Goal: Task Accomplishment & Management: Manage account settings

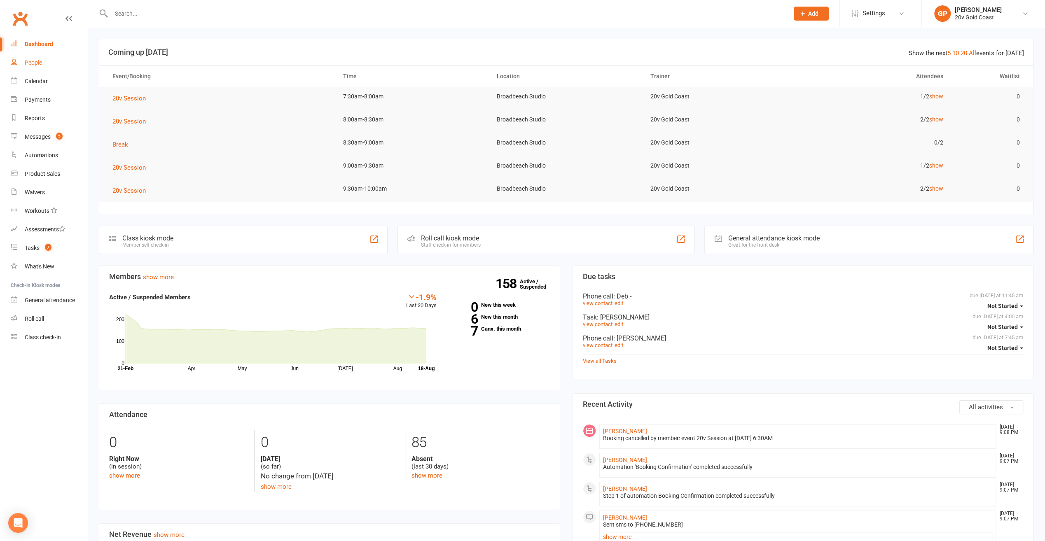
click at [35, 66] on link "People" at bounding box center [49, 63] width 76 height 19
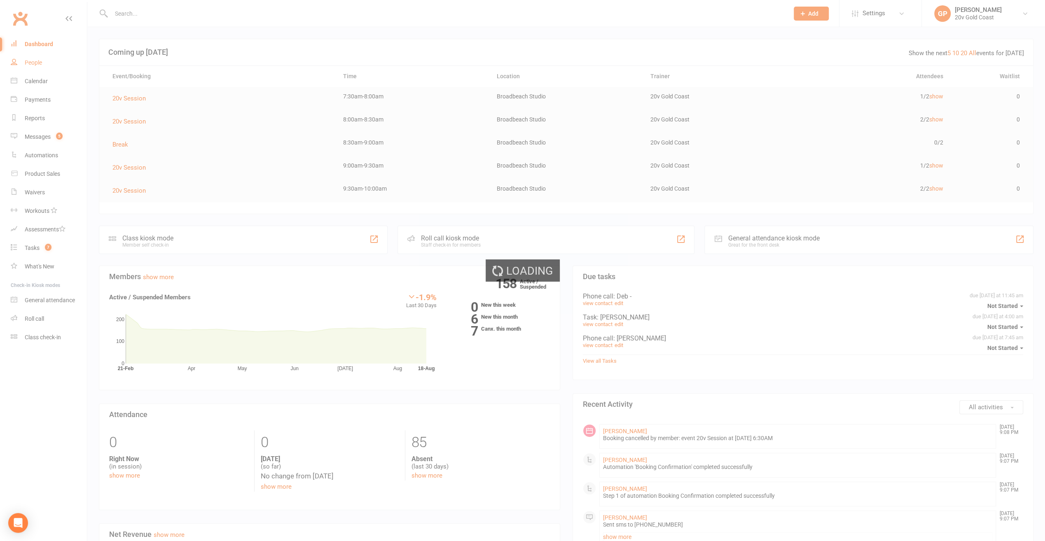
select select "100"
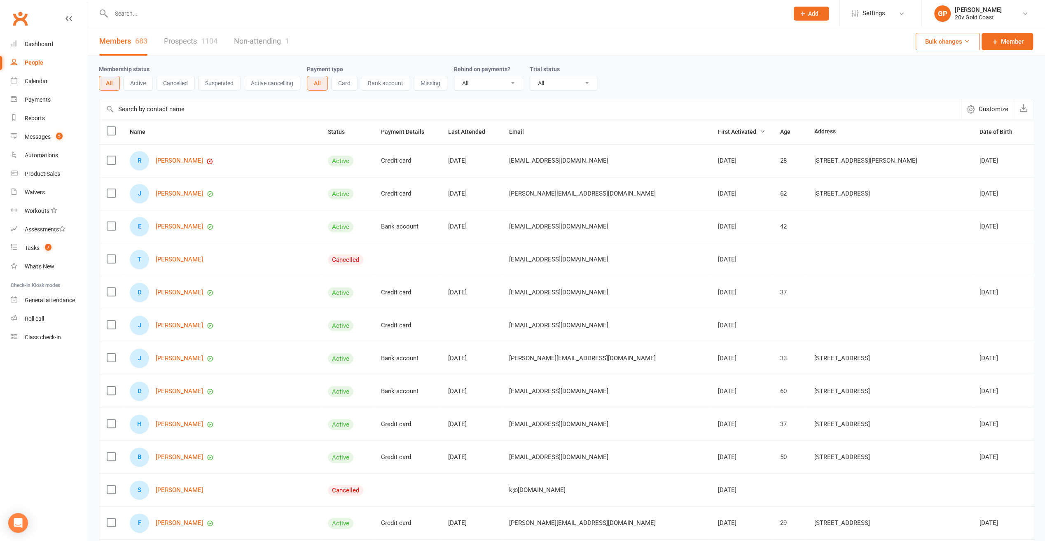
click at [194, 39] on link "Prospects 1104" at bounding box center [191, 41] width 54 height 28
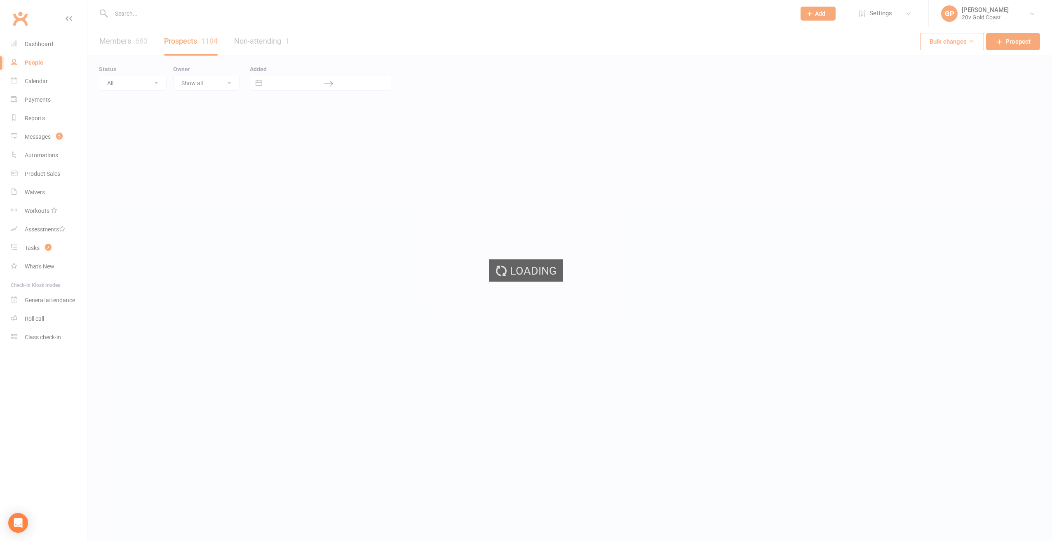
select select "100"
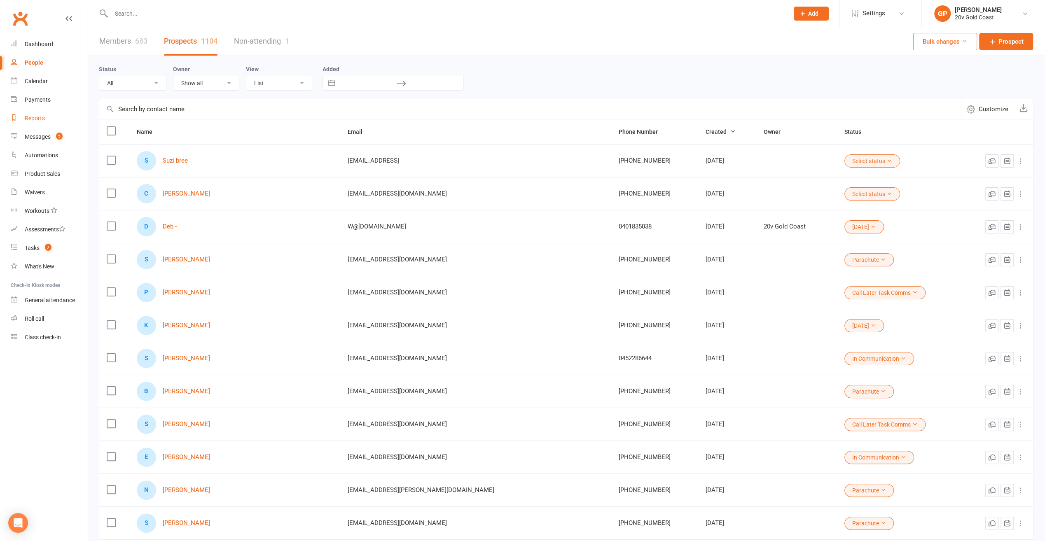
click at [33, 120] on div "Reports" at bounding box center [35, 118] width 20 height 7
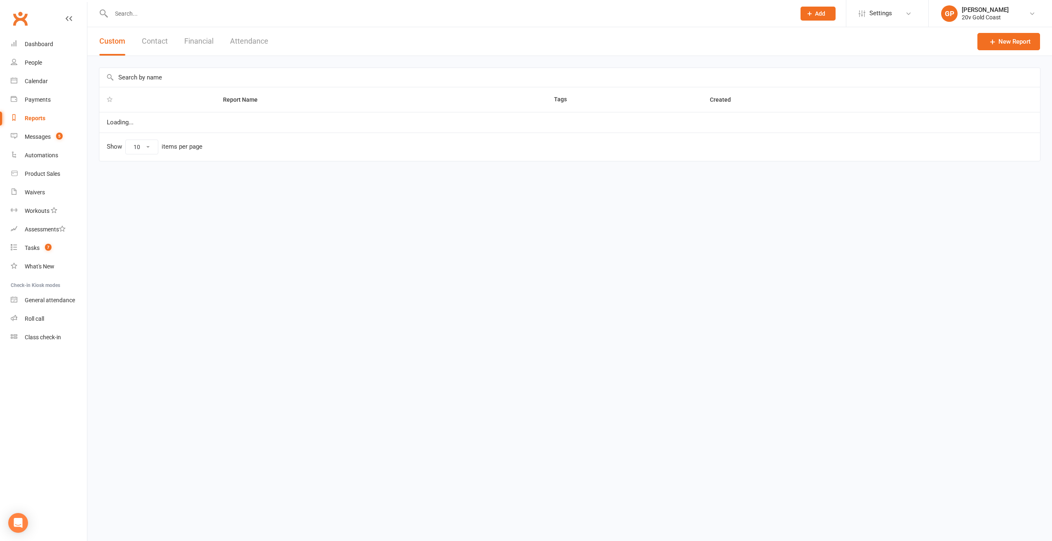
select select "100"
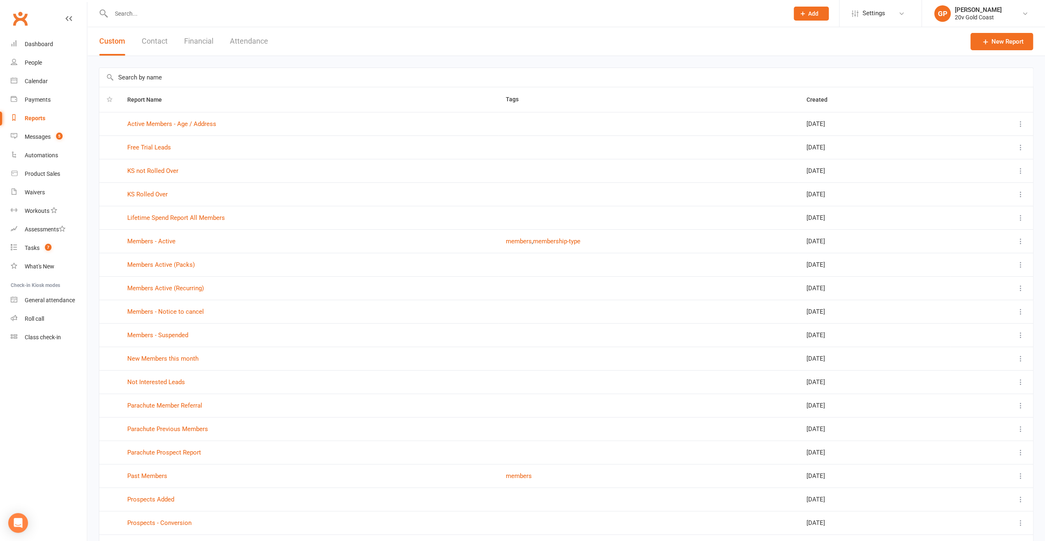
click at [202, 42] on button "Financial" at bounding box center [198, 41] width 29 height 28
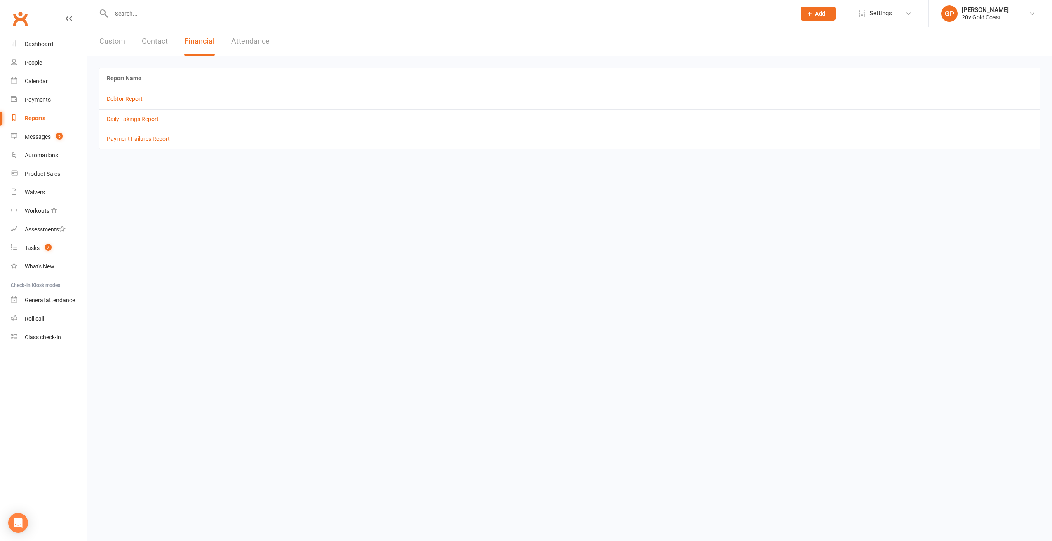
click at [120, 44] on button "Custom" at bounding box center [112, 41] width 26 height 28
select select "100"
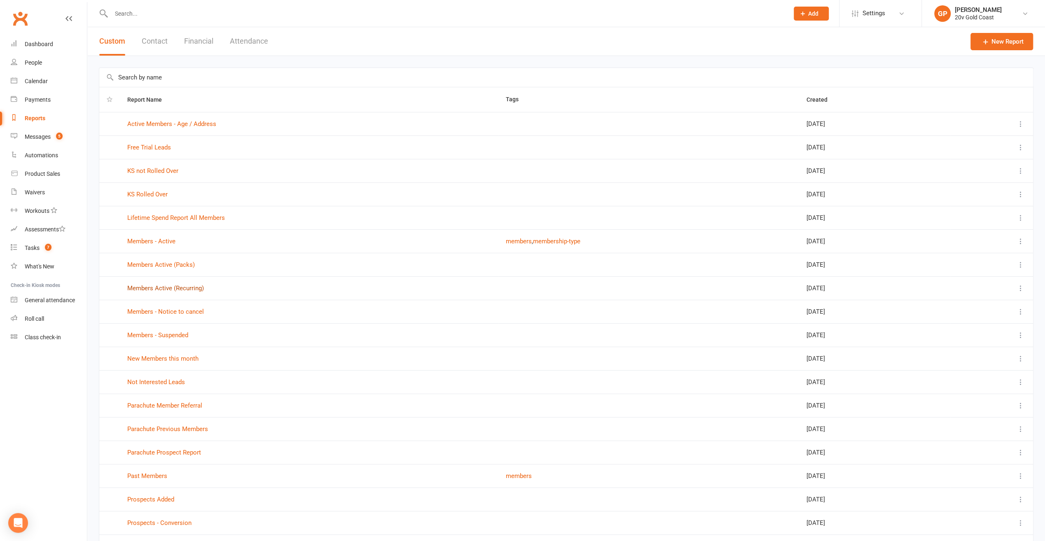
click at [163, 287] on link "Members Active (Recurring)" at bounding box center [165, 288] width 77 height 7
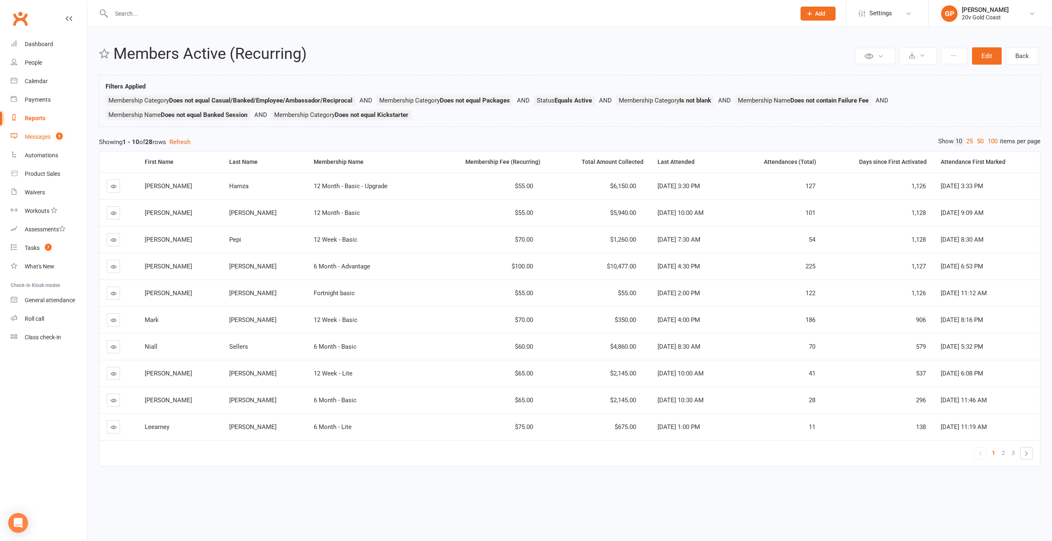
click at [36, 140] on link "Messages 5" at bounding box center [49, 137] width 76 height 19
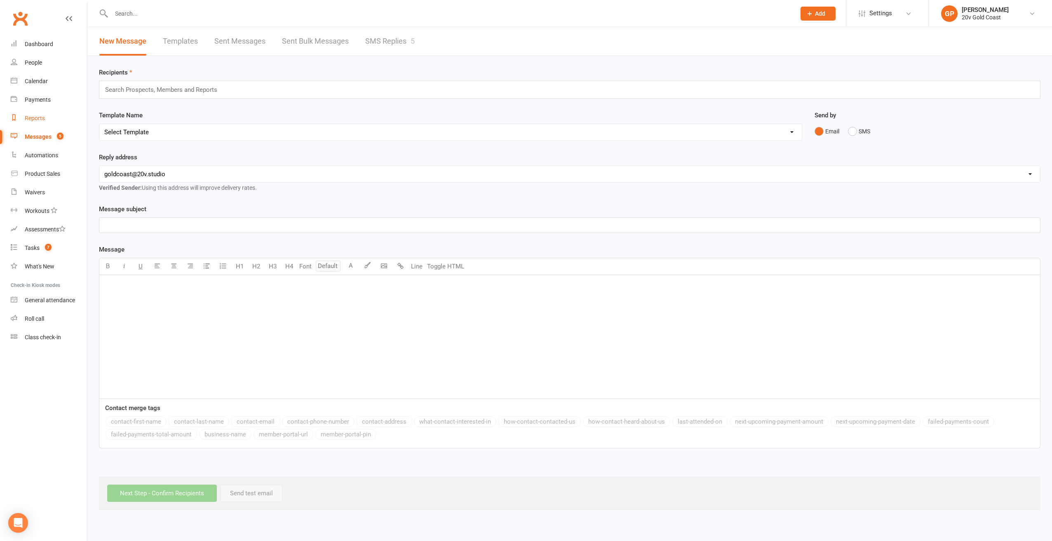
click at [35, 115] on div "Reports" at bounding box center [35, 118] width 20 height 7
select select "100"
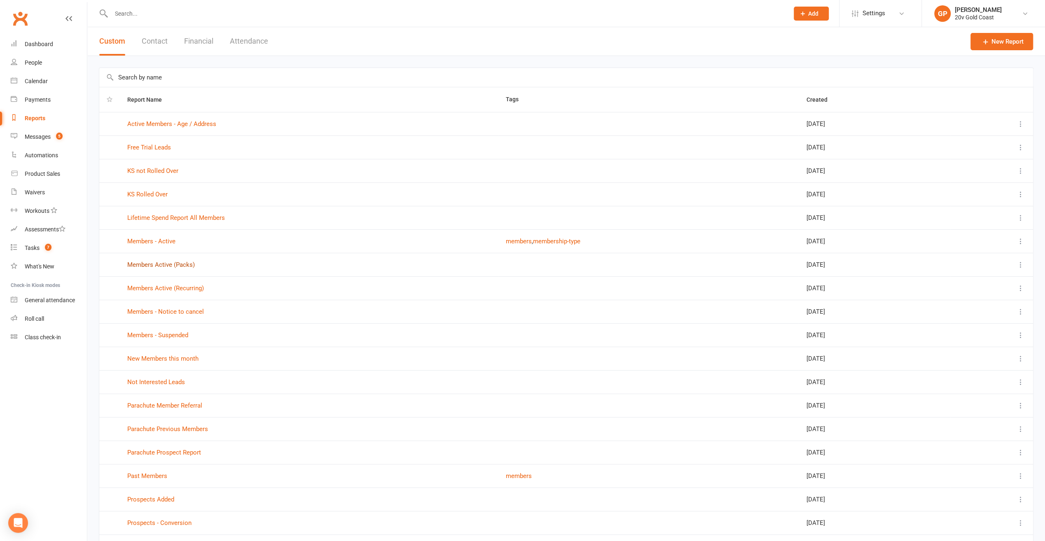
click at [162, 262] on link "Members Active (Packs)" at bounding box center [161, 264] width 68 height 7
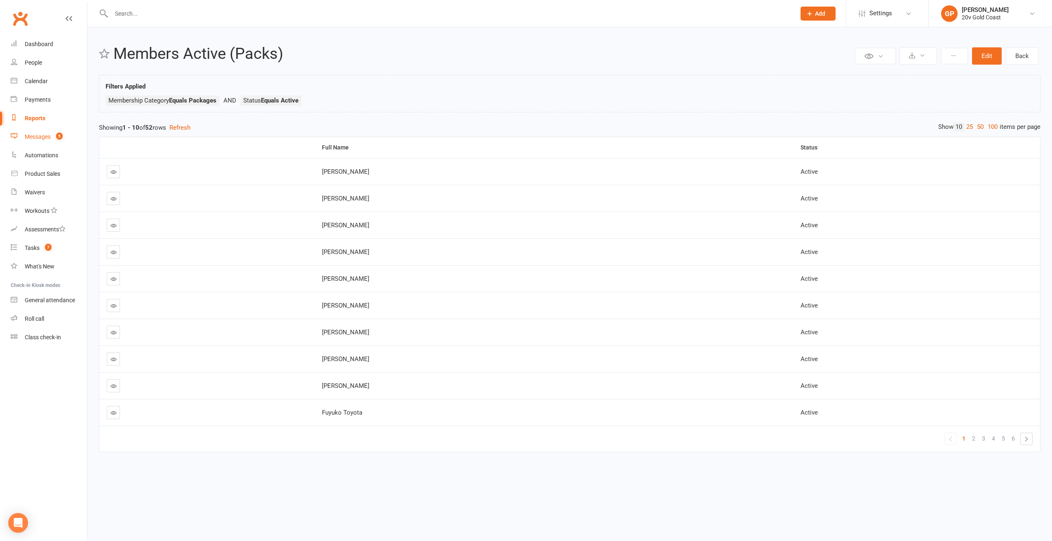
click at [43, 136] on div "Messages" at bounding box center [38, 137] width 26 height 7
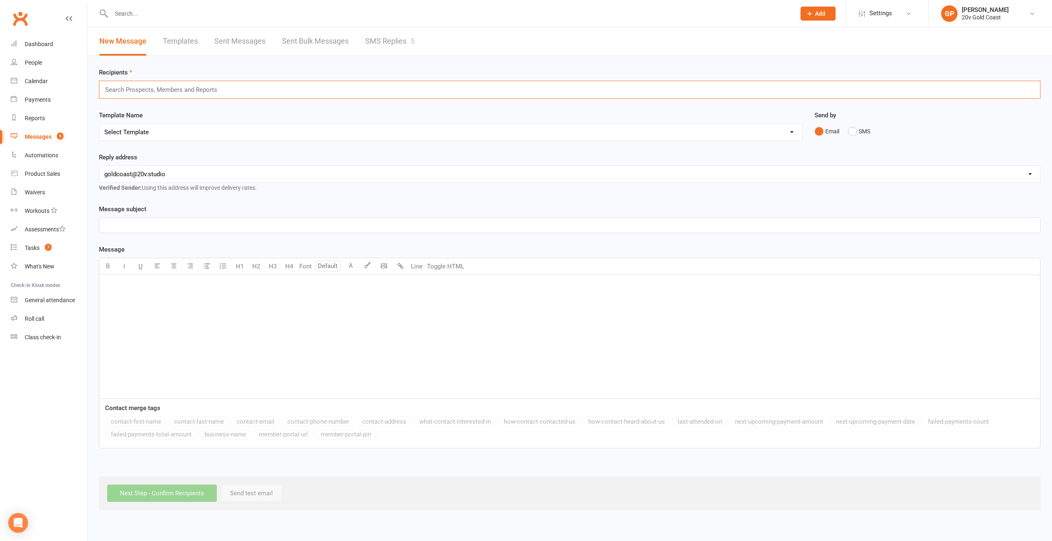
click at [138, 87] on input "text" at bounding box center [164, 89] width 121 height 11
type input "susp"
click at [148, 103] on span "Members - Susp ended" at bounding box center [132, 104] width 59 height 7
click at [37, 48] on link "Dashboard" at bounding box center [49, 44] width 76 height 19
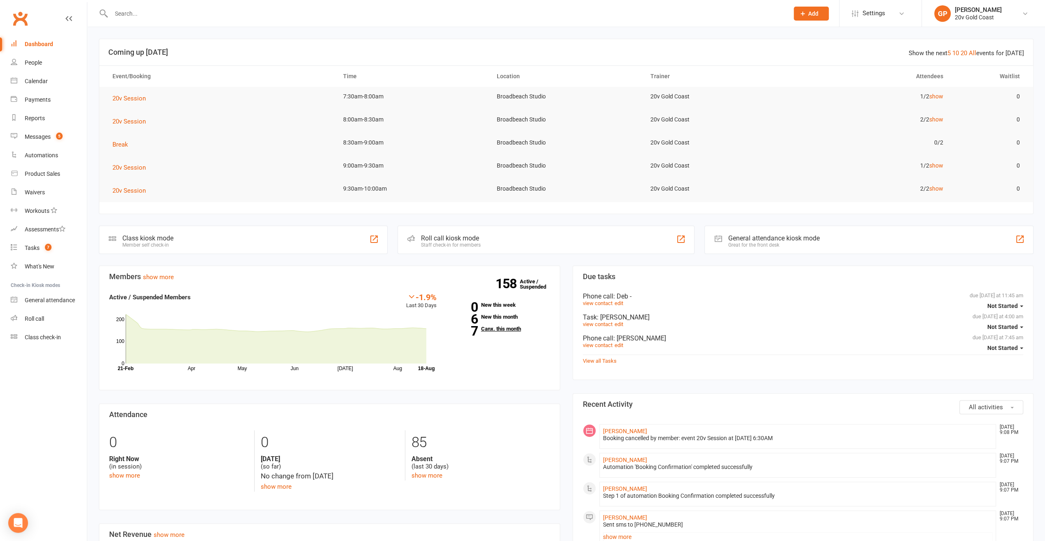
click at [497, 326] on link "7 Canx. this month" at bounding box center [499, 328] width 101 height 5
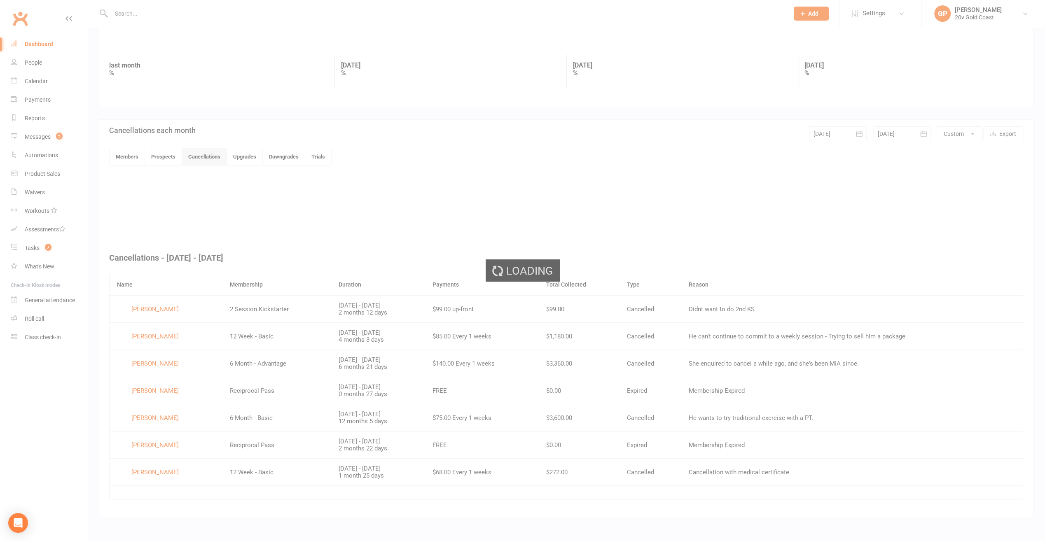
scroll to position [91, 0]
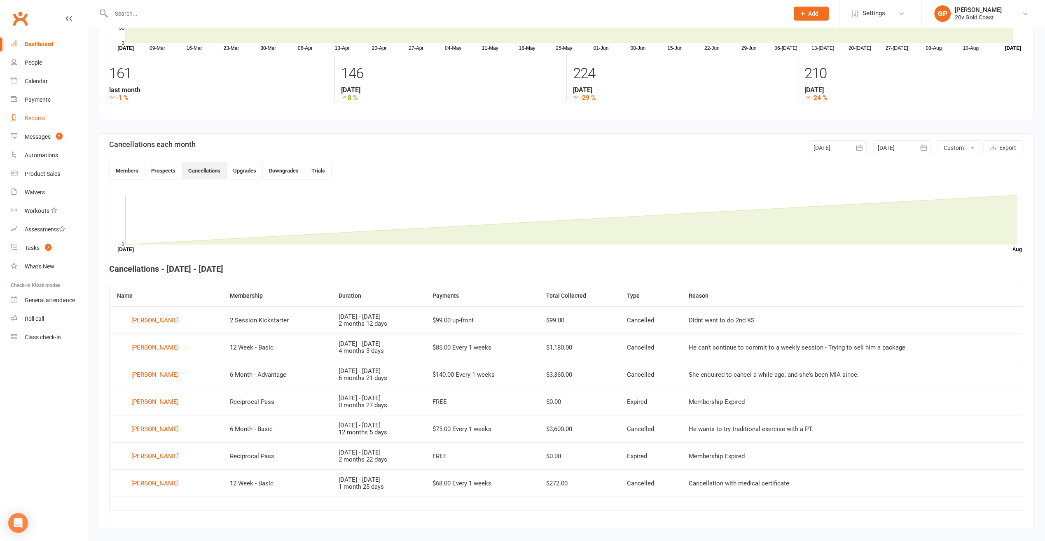
click at [31, 115] on div "Reports" at bounding box center [35, 118] width 20 height 7
select select "100"
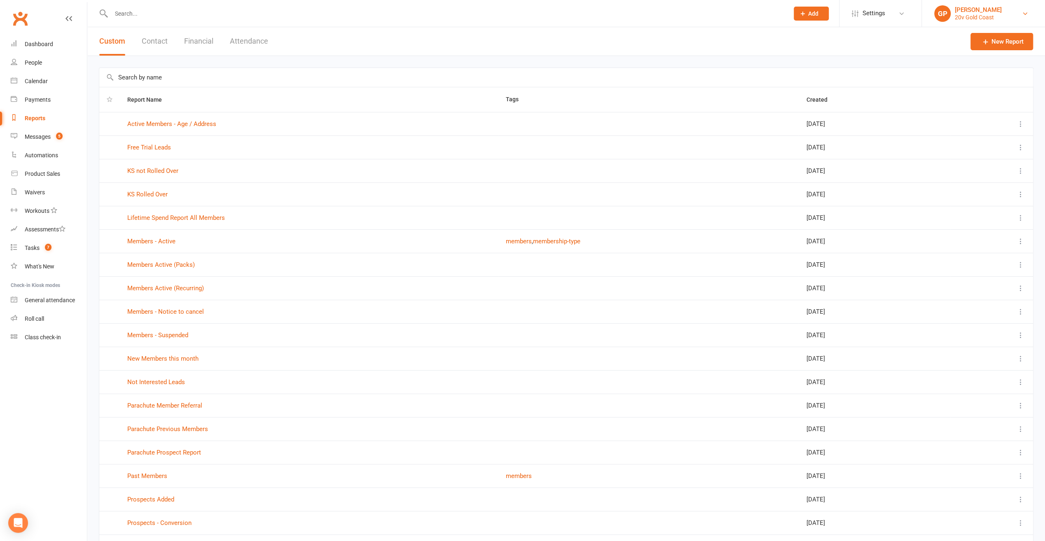
click at [1031, 14] on link "GP Graham Pearson 20v Gold Coast" at bounding box center [984, 13] width 98 height 16
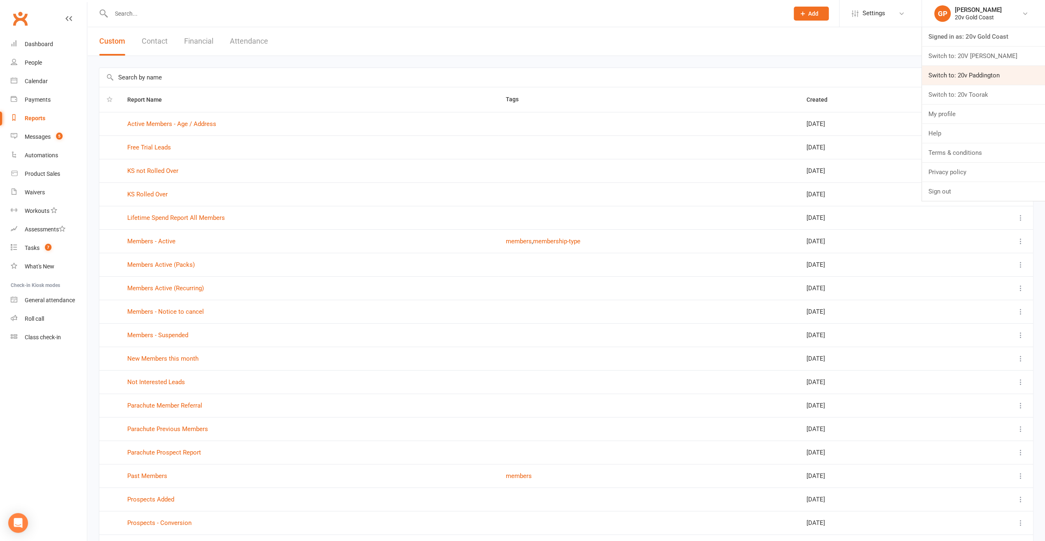
click at [1001, 71] on link "Switch to: 20v Paddington" at bounding box center [983, 75] width 123 height 19
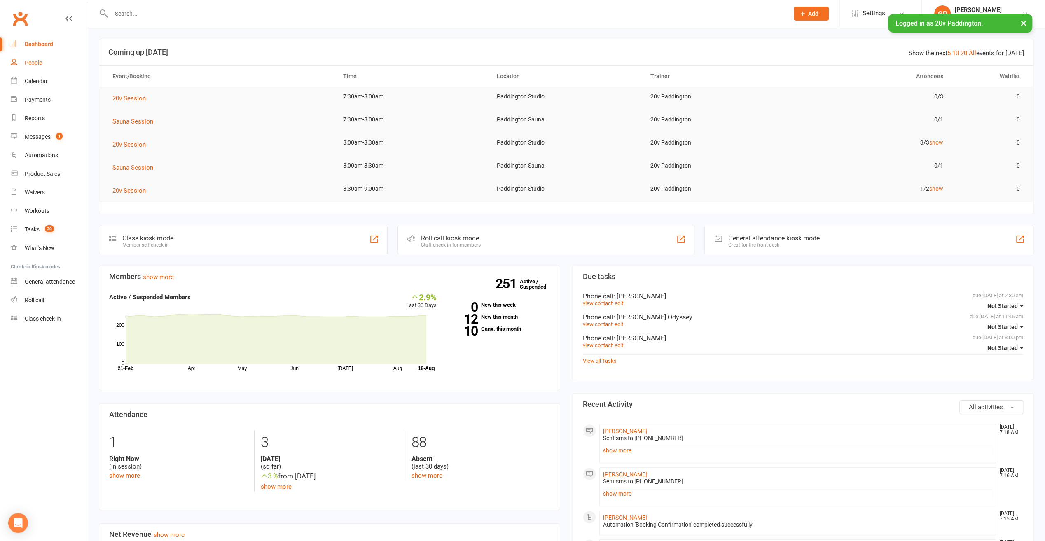
click at [33, 64] on div "People" at bounding box center [33, 62] width 17 height 7
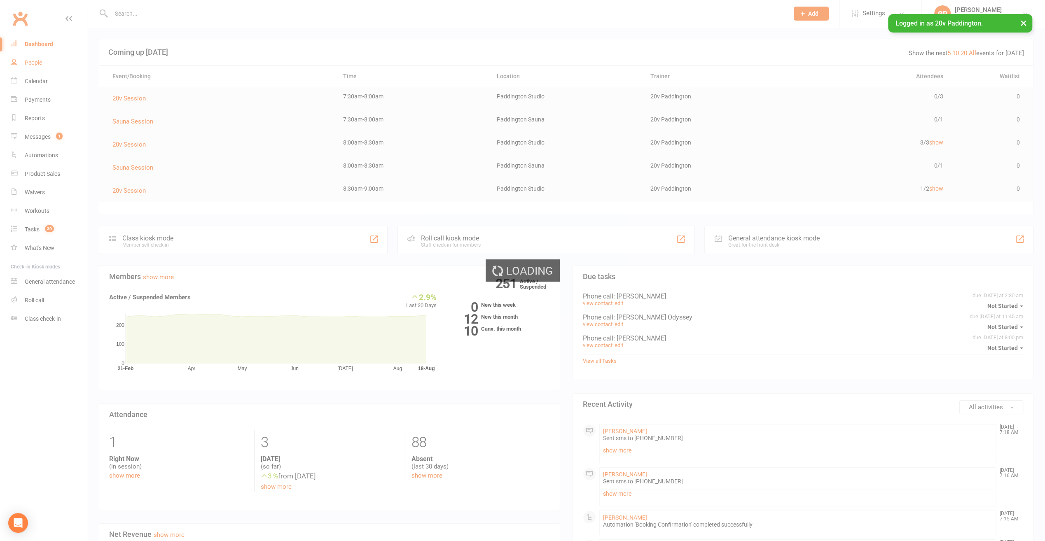
select select "100"
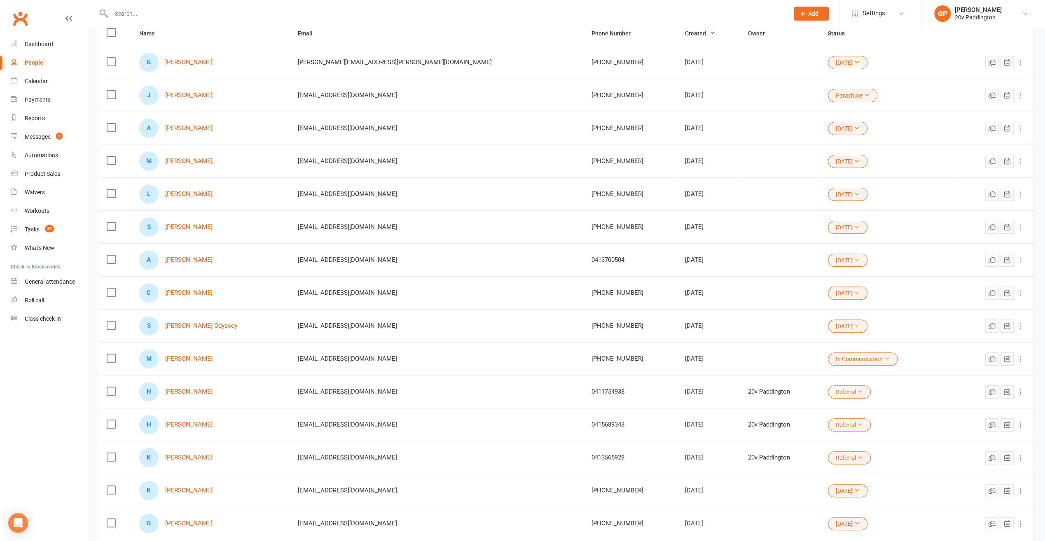
scroll to position [124, 0]
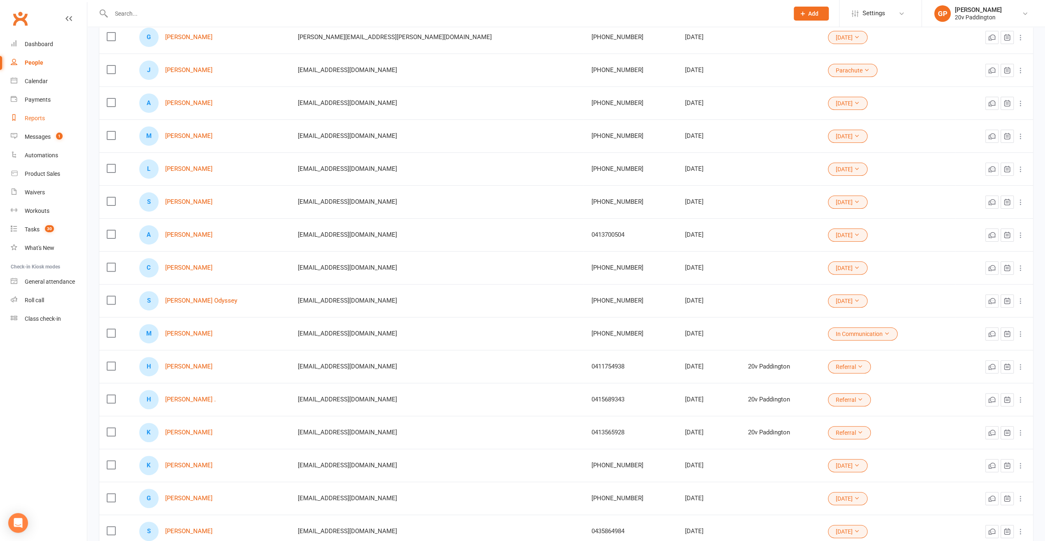
click at [39, 120] on div "Reports" at bounding box center [35, 118] width 20 height 7
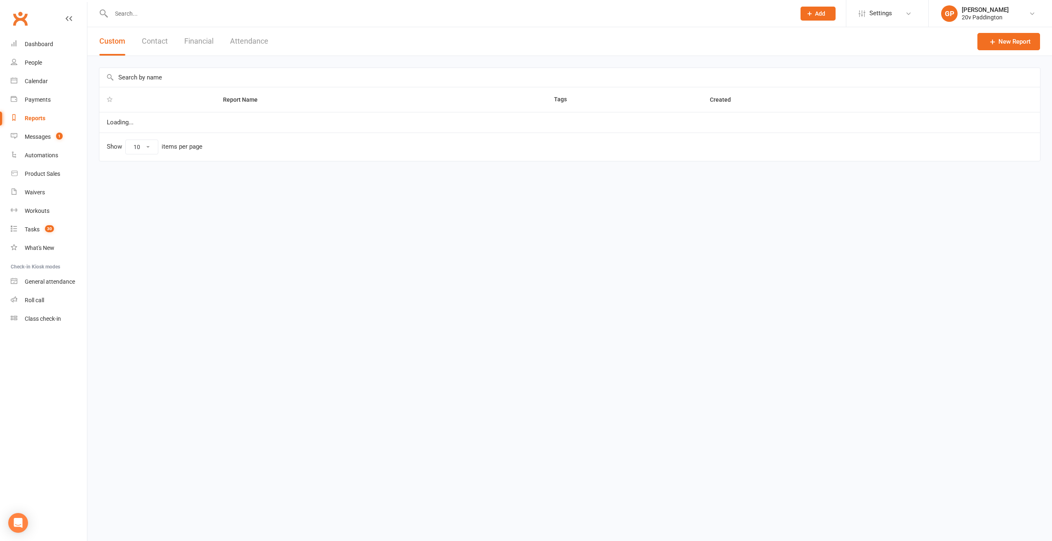
select select "25"
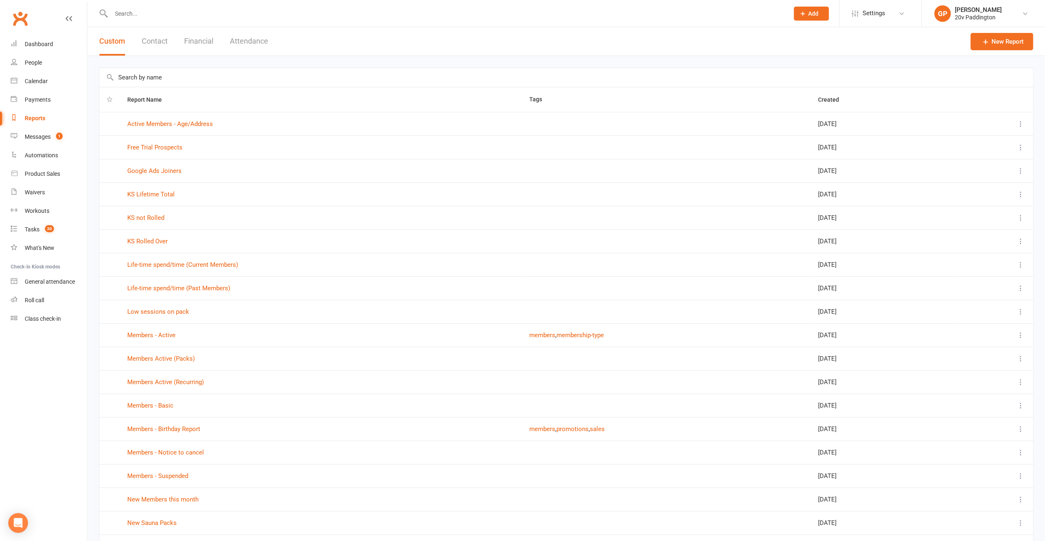
click at [176, 291] on td "Life-time spend/time (Past Members)" at bounding box center [321, 288] width 402 height 23
click at [173, 288] on link "Life-time spend/time (Past Members)" at bounding box center [178, 288] width 103 height 7
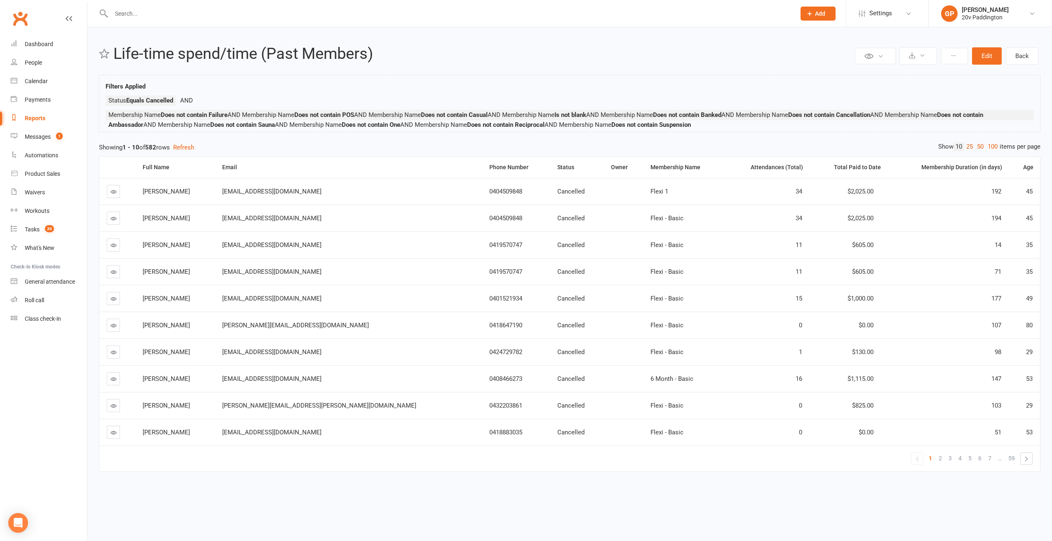
click at [40, 122] on link "Reports" at bounding box center [49, 118] width 76 height 19
select select "25"
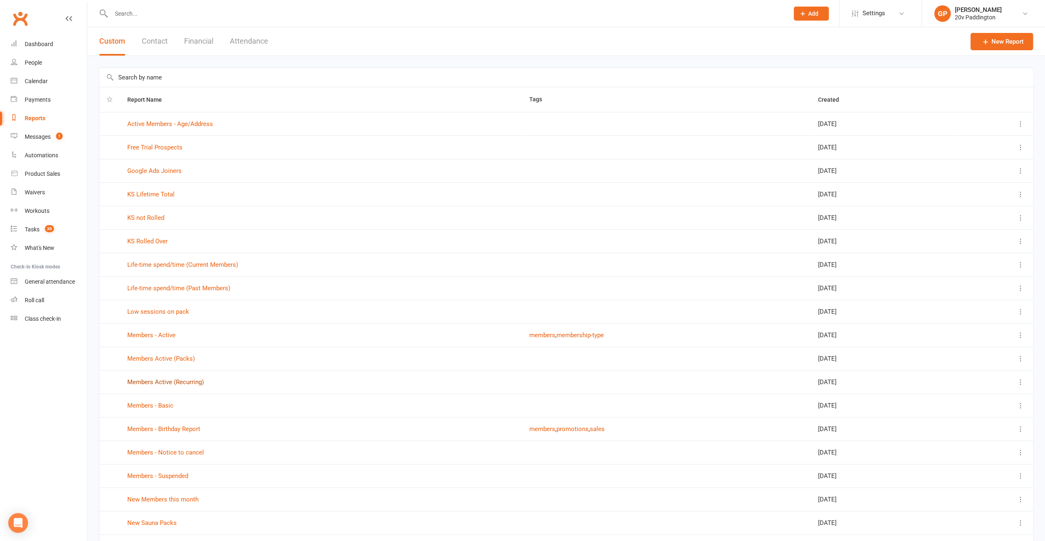
click at [159, 382] on link "Members Active (Recurring)" at bounding box center [165, 382] width 77 height 7
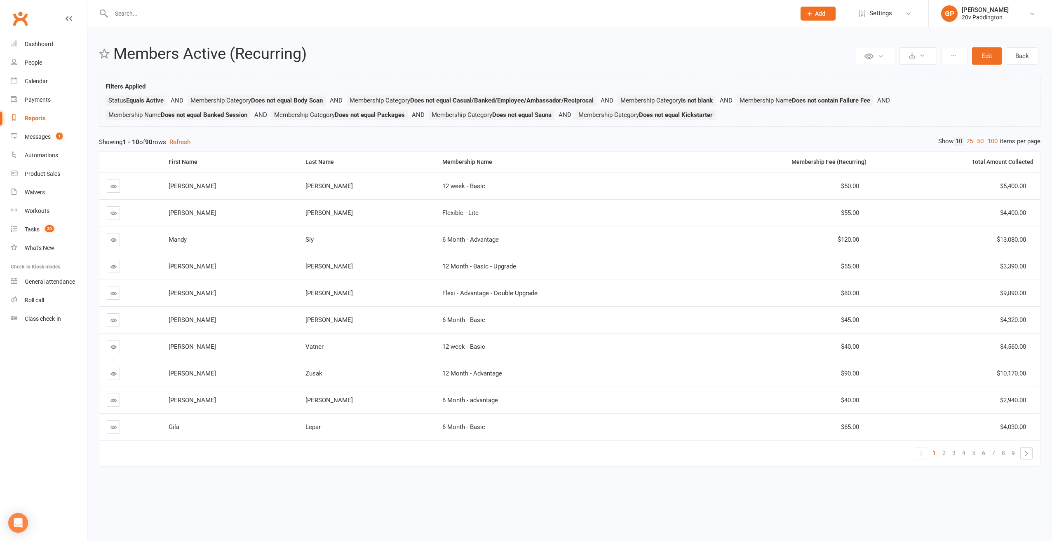
click at [32, 117] on div "Reports" at bounding box center [35, 118] width 21 height 7
select select "25"
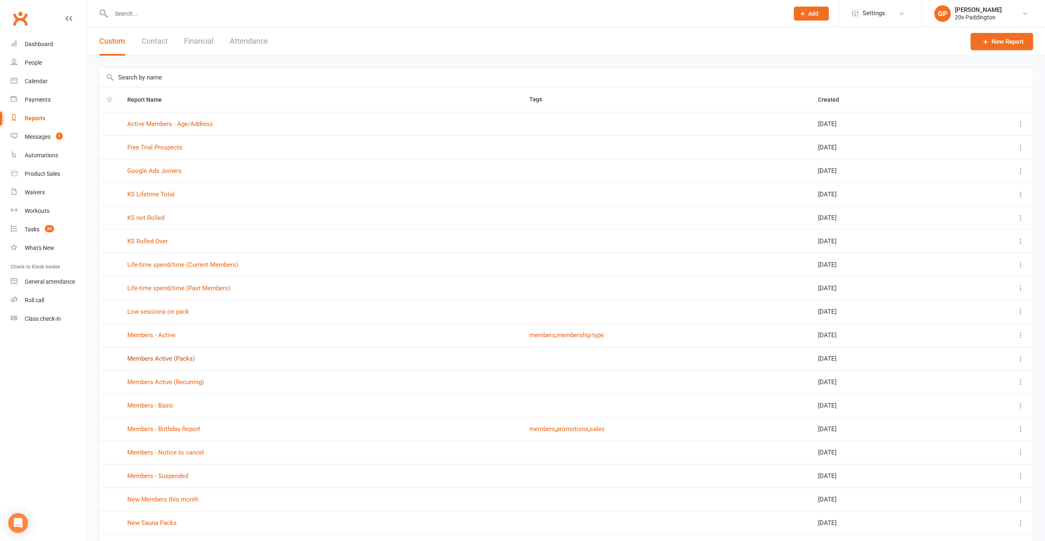
click at [166, 356] on link "Members Active (Packs)" at bounding box center [161, 358] width 68 height 7
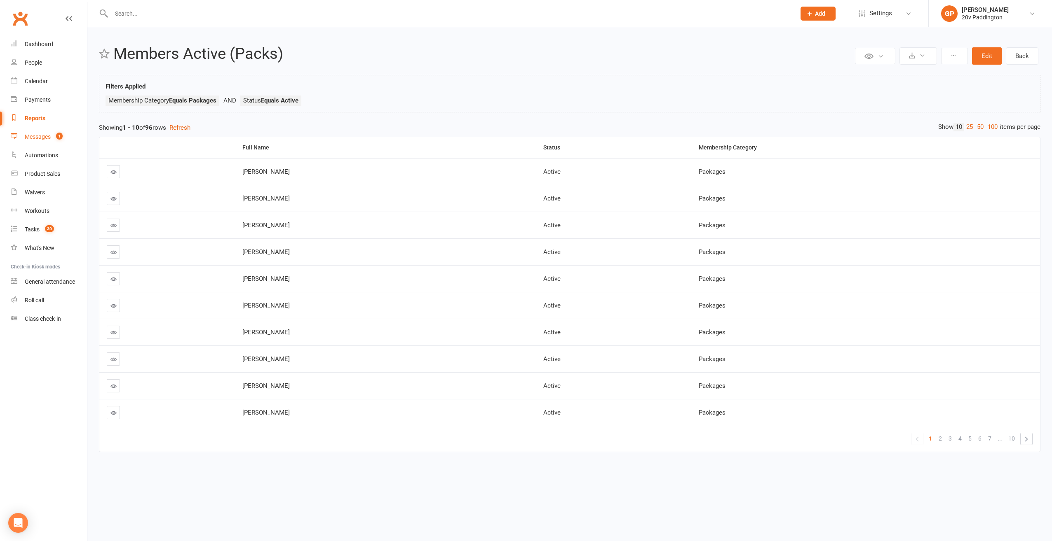
click at [40, 137] on div "Messages" at bounding box center [38, 137] width 26 height 7
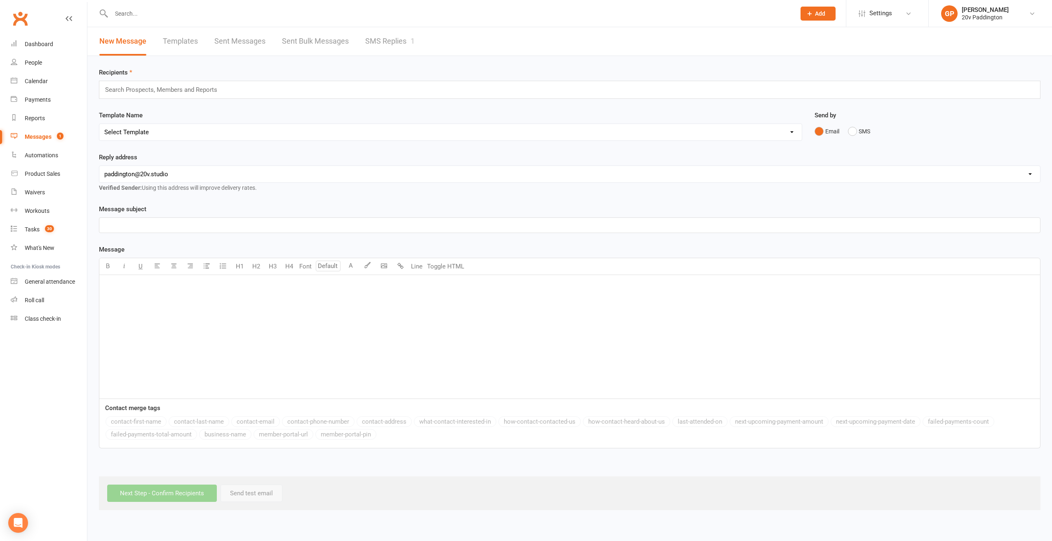
click at [120, 91] on input "text" at bounding box center [164, 89] width 121 height 11
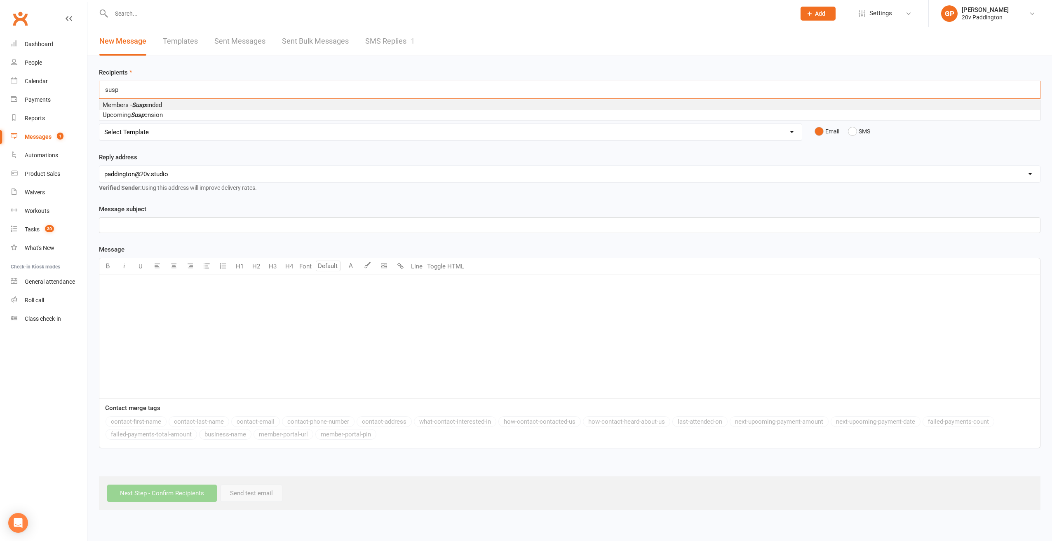
type input "susp"
click at [135, 100] on li "Members - Susp ended" at bounding box center [569, 105] width 940 height 10
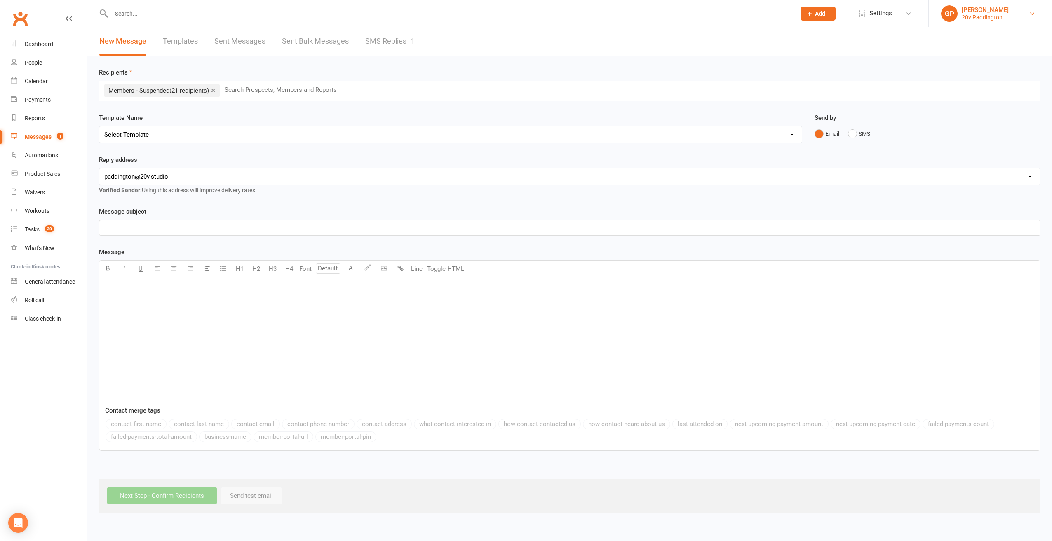
click at [1026, 18] on link "GP Graham Pearson 20v Paddington" at bounding box center [990, 13] width 98 height 16
click at [999, 91] on link "Switch to: 20v Toorak" at bounding box center [989, 94] width 123 height 19
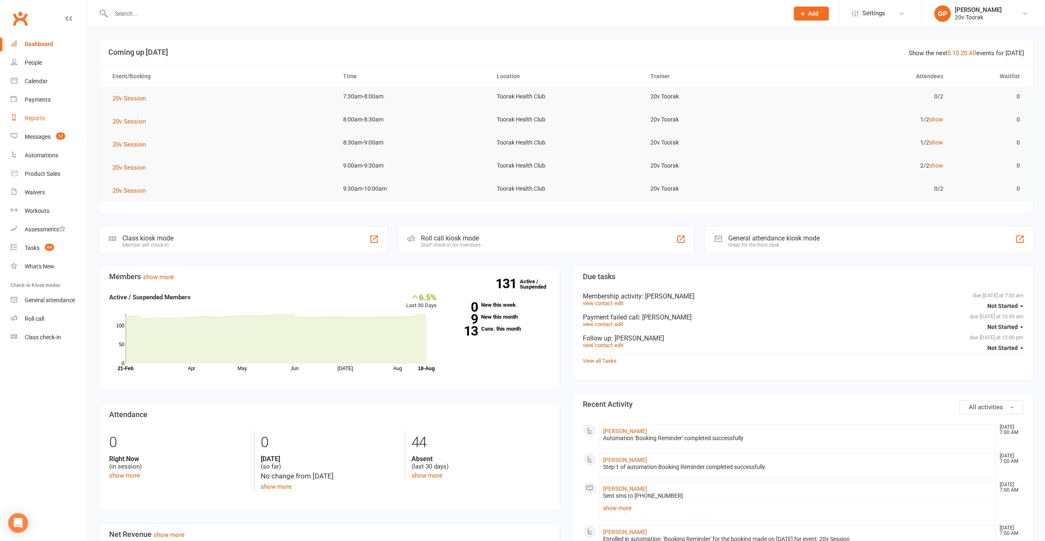
click at [37, 120] on div "Reports" at bounding box center [35, 118] width 20 height 7
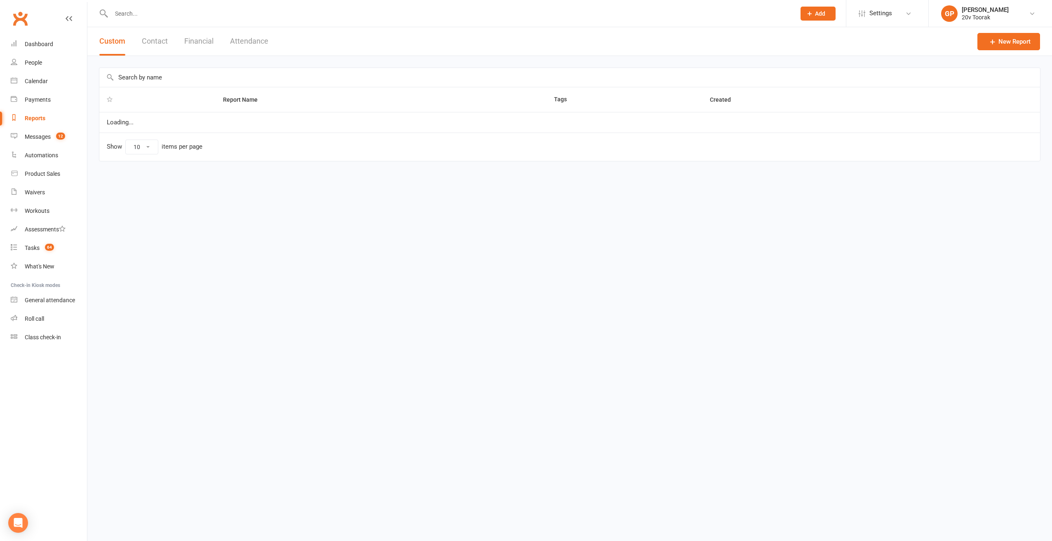
select select "100"
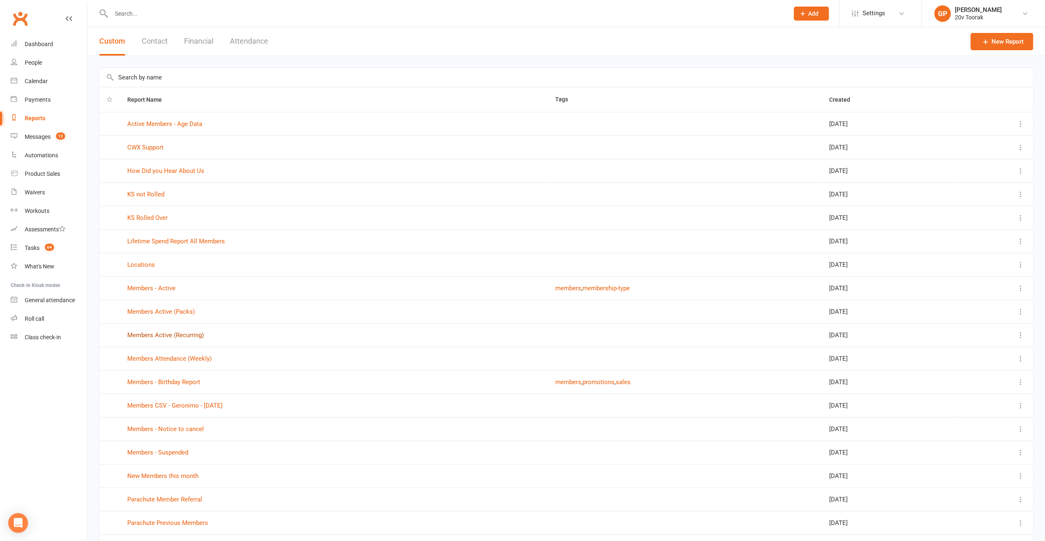
click at [165, 335] on link "Members Active (Recurring)" at bounding box center [165, 335] width 77 height 7
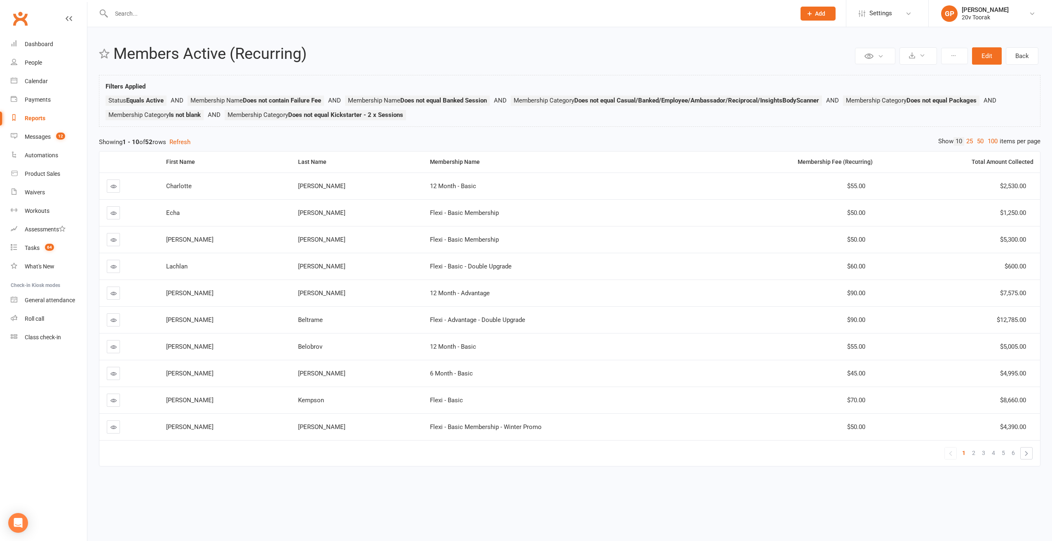
click at [35, 116] on div "Reports" at bounding box center [35, 118] width 21 height 7
select select "100"
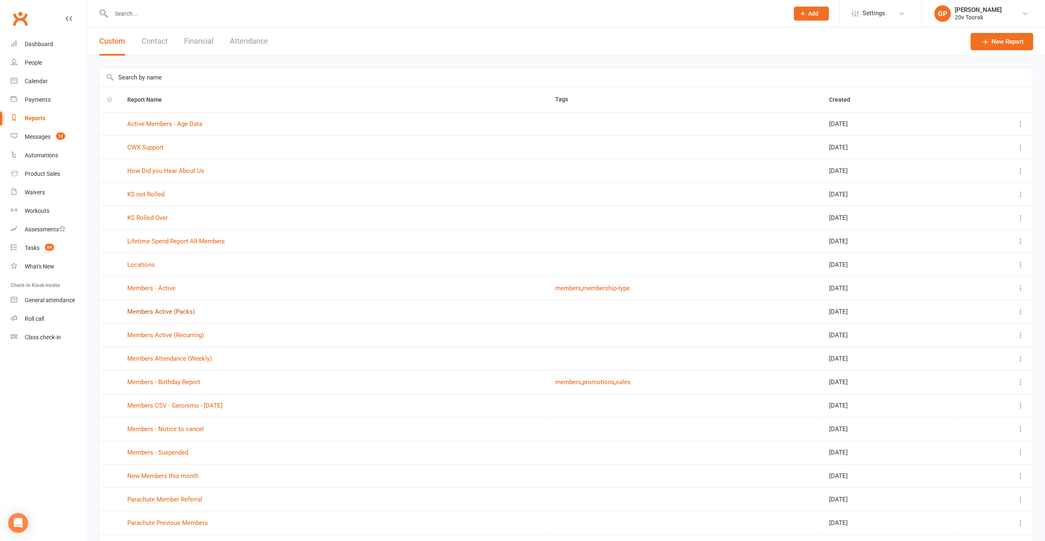
click at [164, 308] on link "Members Active (Packs)" at bounding box center [161, 311] width 68 height 7
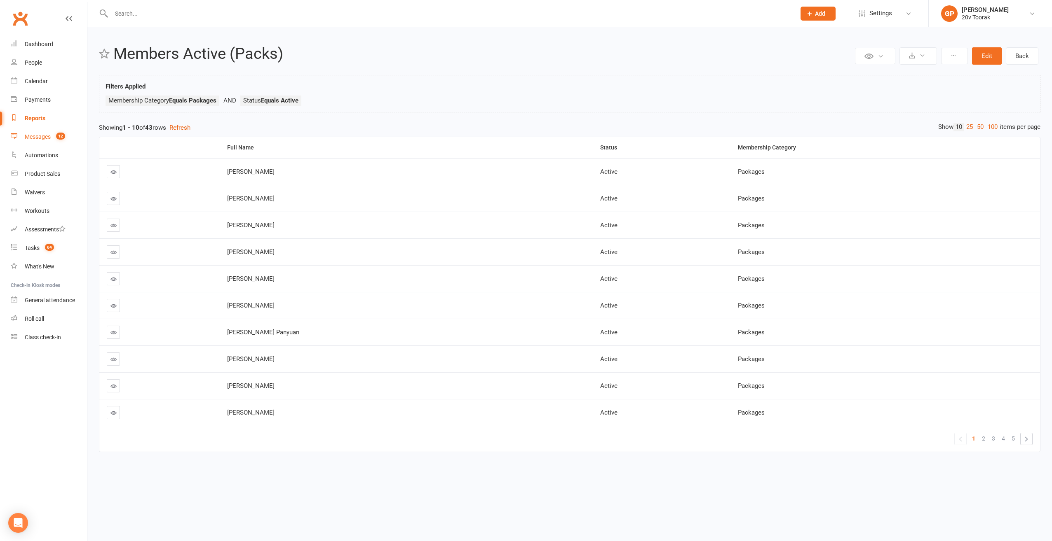
click at [42, 135] on div "Messages" at bounding box center [38, 137] width 26 height 7
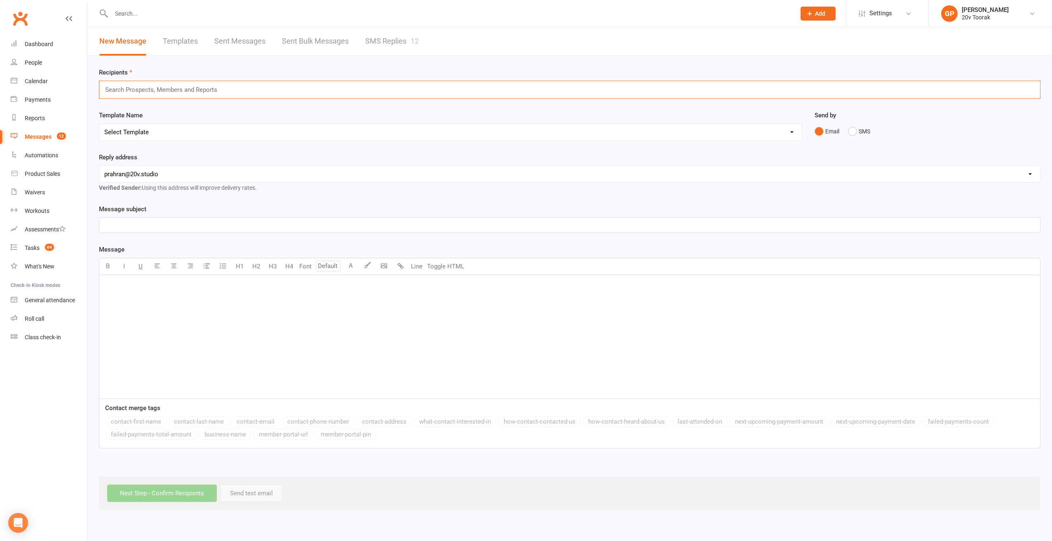
click at [121, 88] on input "text" at bounding box center [164, 89] width 121 height 11
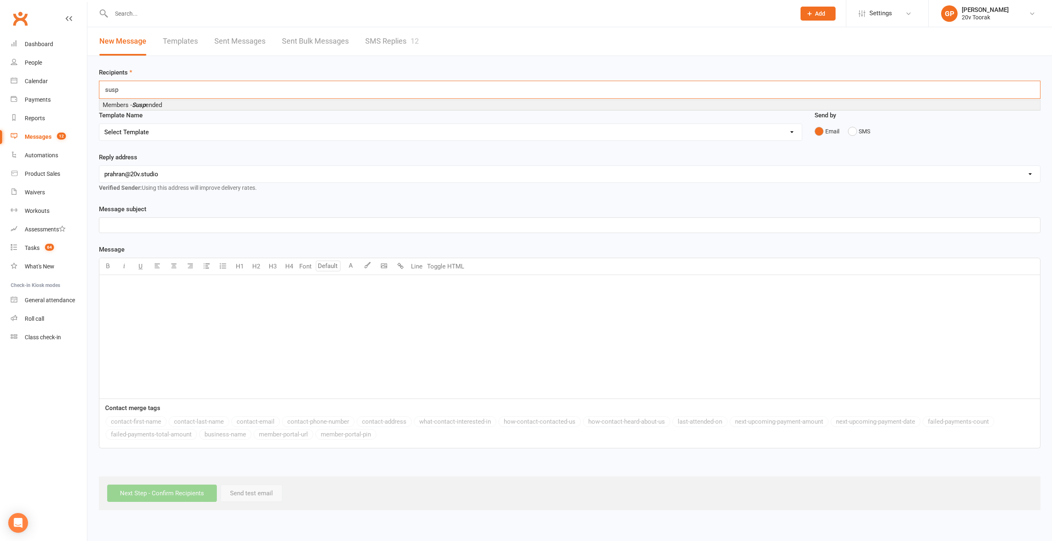
type input "susp"
click at [128, 108] on li "Members - Susp ended" at bounding box center [569, 105] width 940 height 10
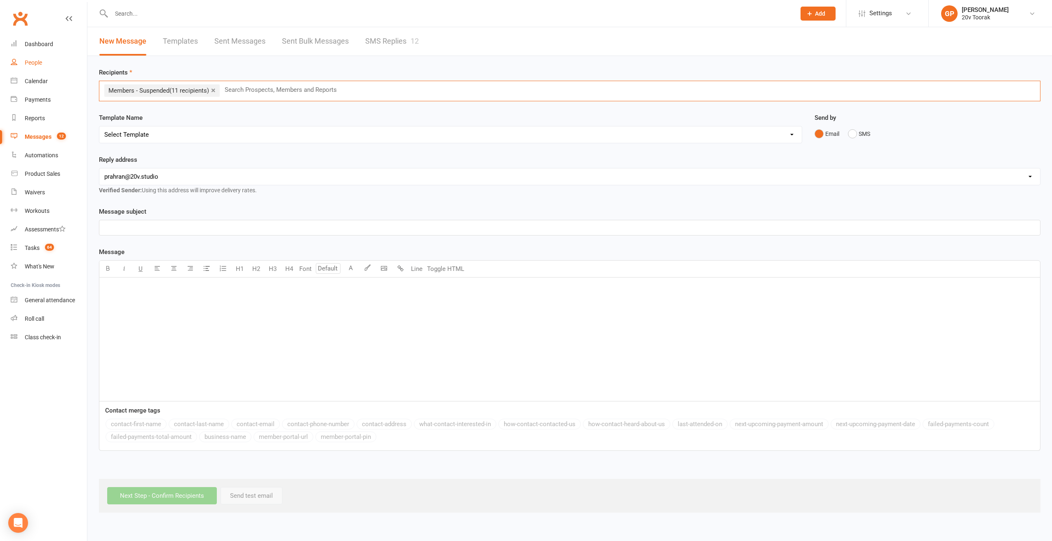
click at [32, 62] on div "People" at bounding box center [33, 62] width 17 height 7
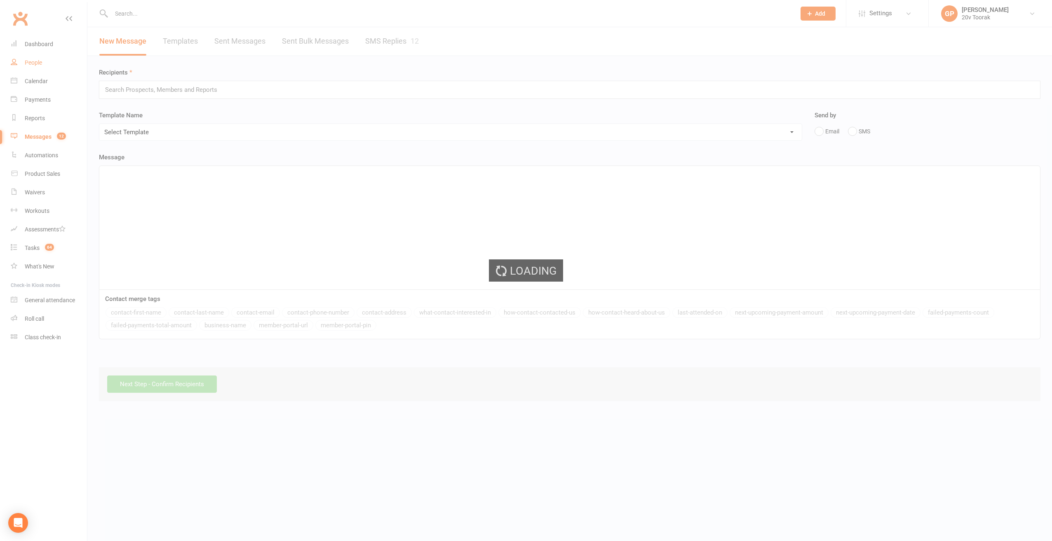
select select "100"
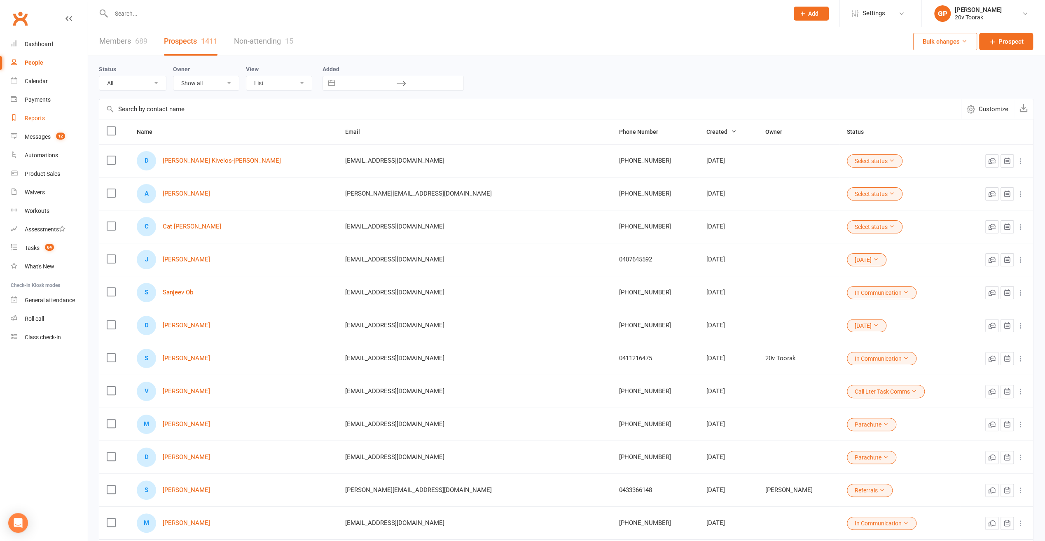
click at [30, 122] on link "Reports" at bounding box center [49, 118] width 76 height 19
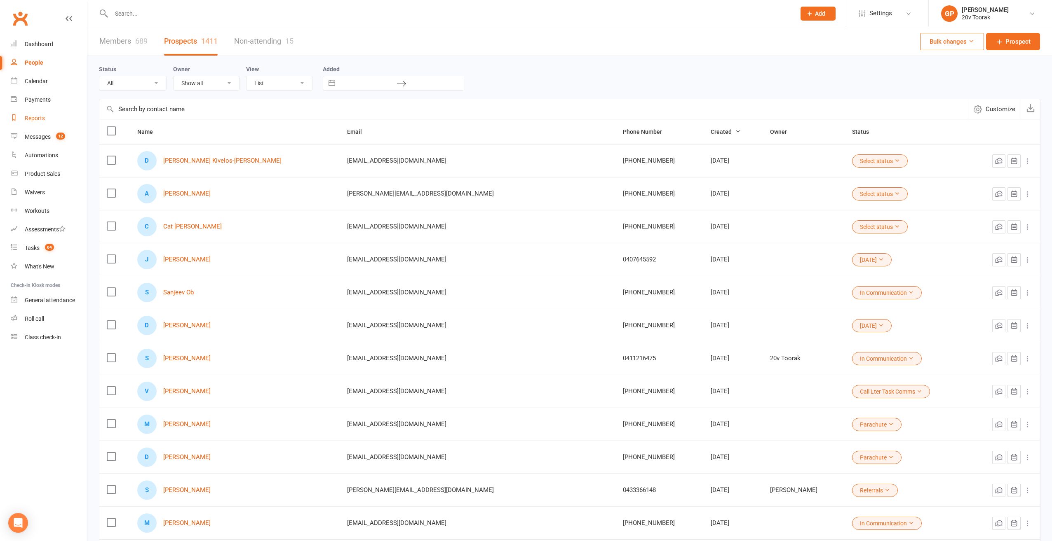
select select "100"
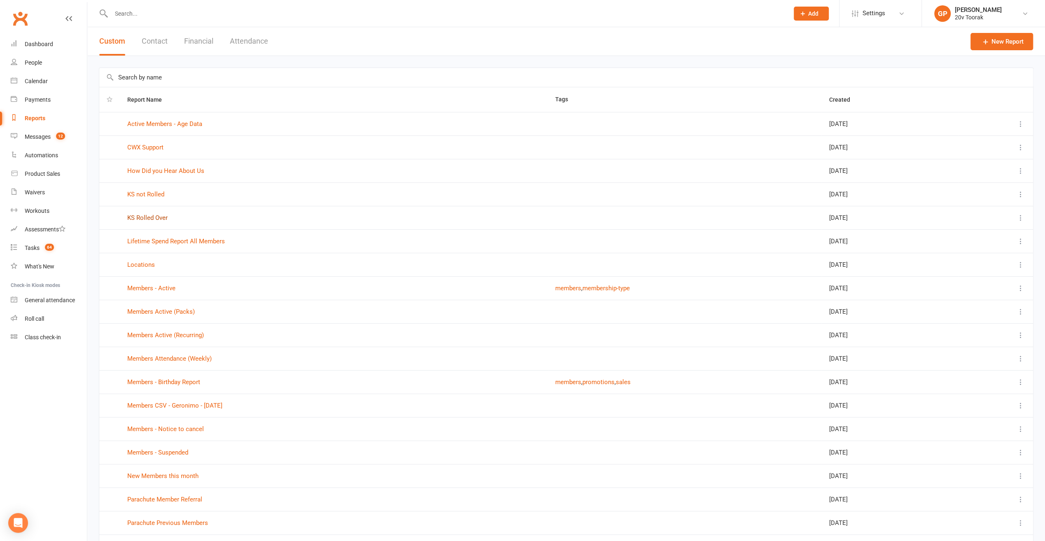
click at [141, 219] on link "KS Rolled Over" at bounding box center [147, 217] width 40 height 7
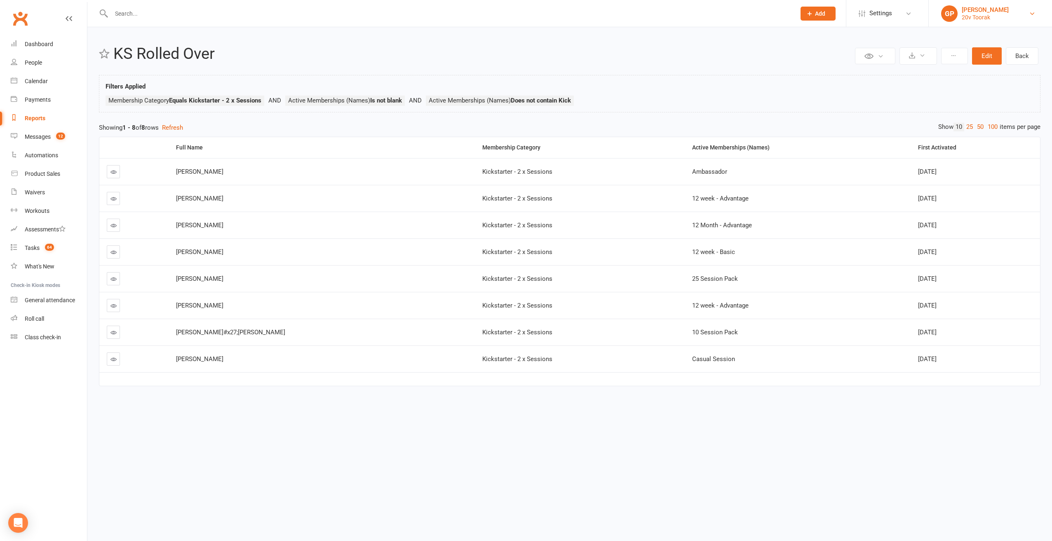
click at [1015, 12] on link "GP Graham Pearson 20v Toorak" at bounding box center [990, 13] width 98 height 16
click at [998, 88] on link "Switch to: 20v Paddington" at bounding box center [989, 94] width 123 height 19
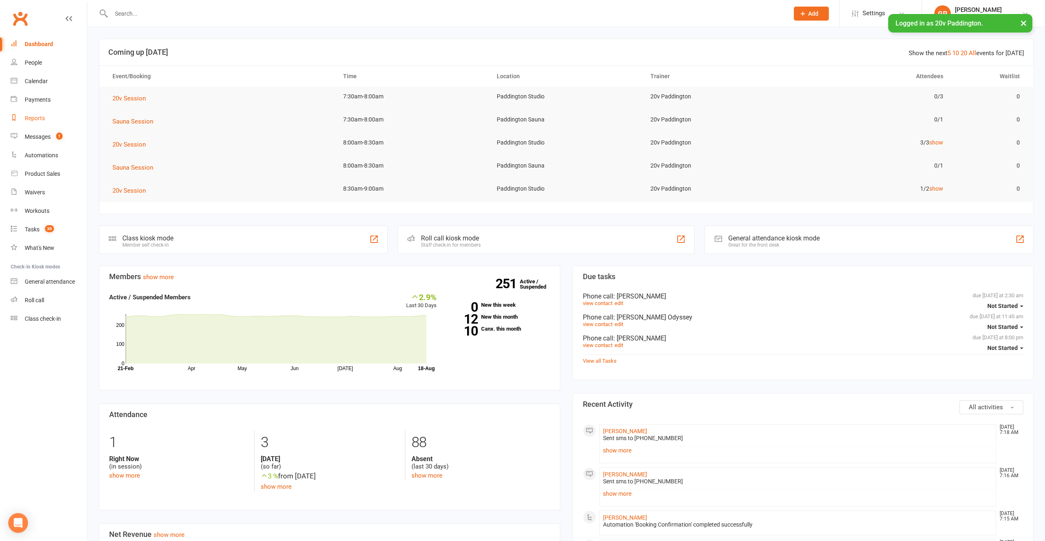
click at [30, 121] on div "Reports" at bounding box center [35, 118] width 20 height 7
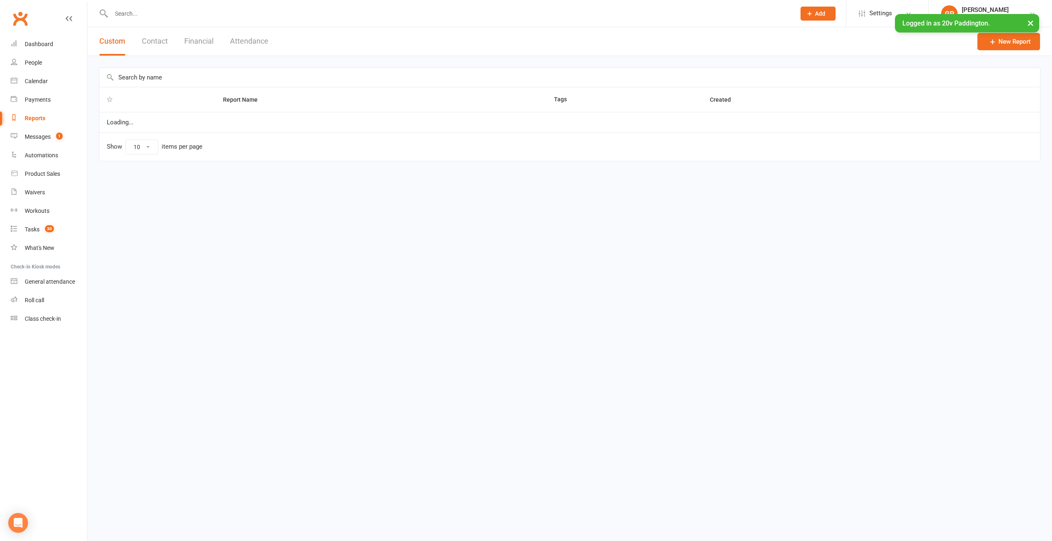
select select "25"
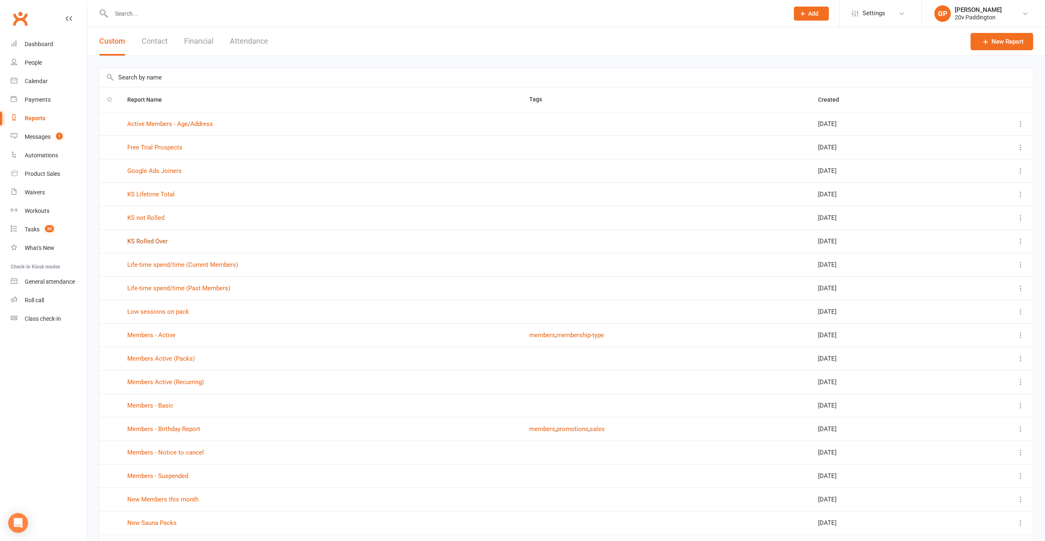
click at [155, 239] on link "KS Rolled Over" at bounding box center [147, 241] width 40 height 7
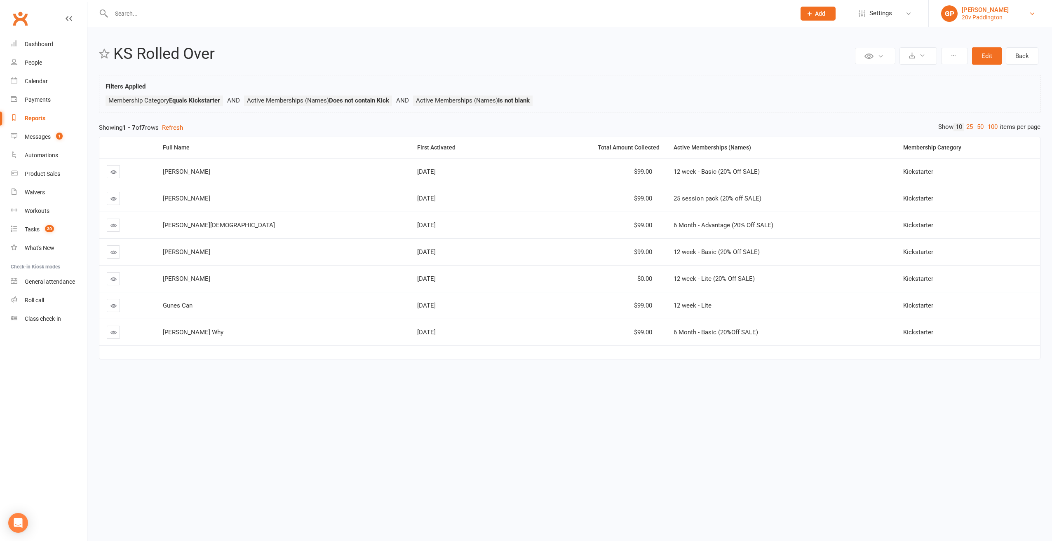
click at [1032, 17] on link "[PERSON_NAME] 20v Paddington" at bounding box center [990, 13] width 98 height 16
click at [989, 56] on link "Switch to: 20v Gold Coast" at bounding box center [989, 56] width 123 height 19
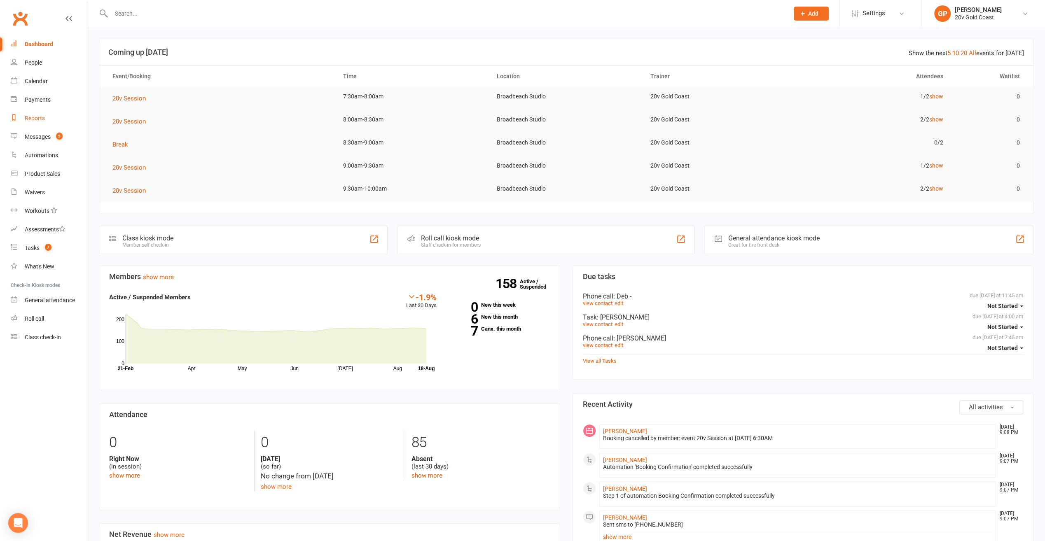
click at [38, 123] on link "Reports" at bounding box center [49, 118] width 76 height 19
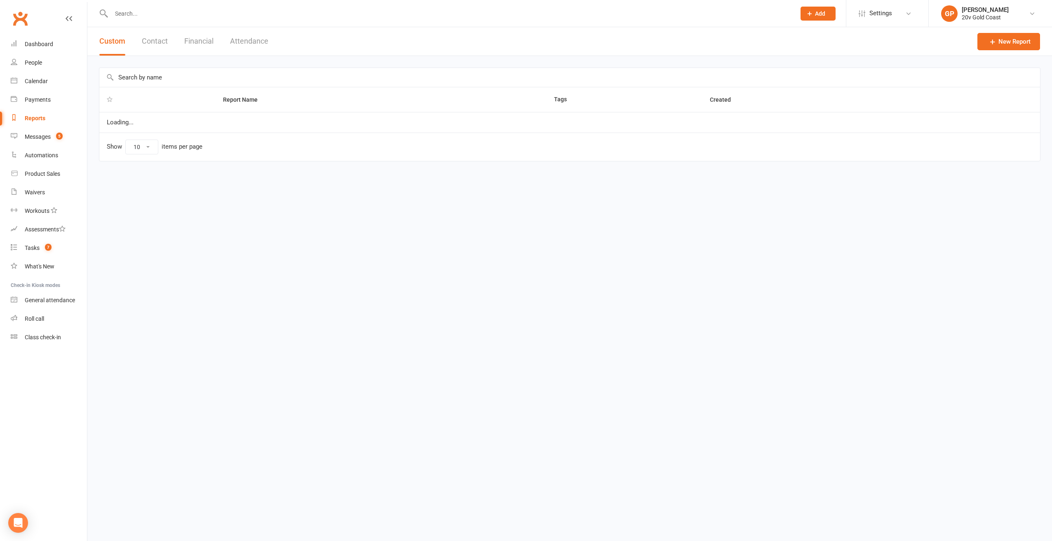
select select "100"
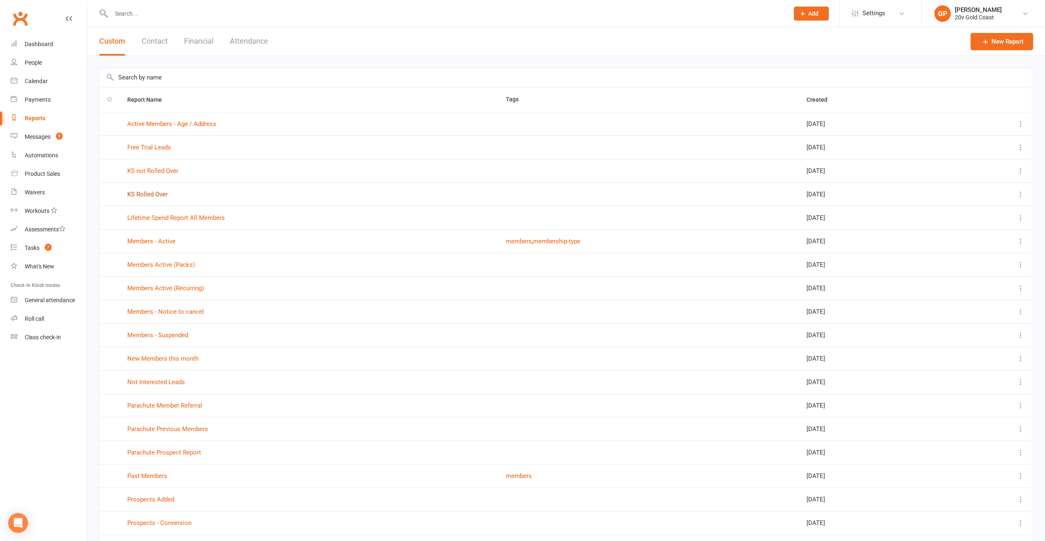
click at [151, 194] on link "KS Rolled Over" at bounding box center [147, 194] width 40 height 7
